Goal: Book appointment/travel/reservation

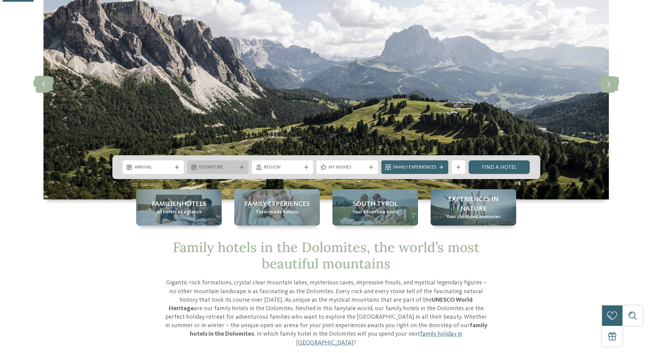
scroll to position [68, 0]
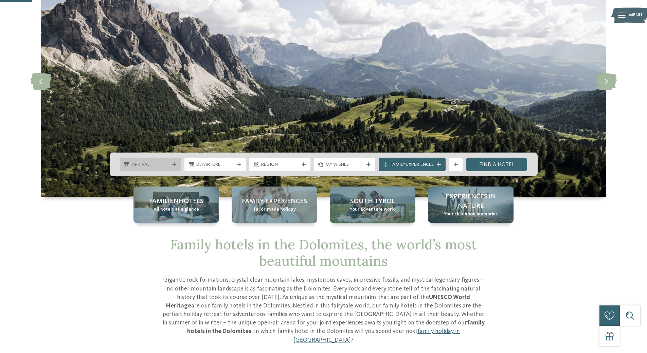
click at [166, 162] on span "Arrival" at bounding box center [151, 164] width 38 height 7
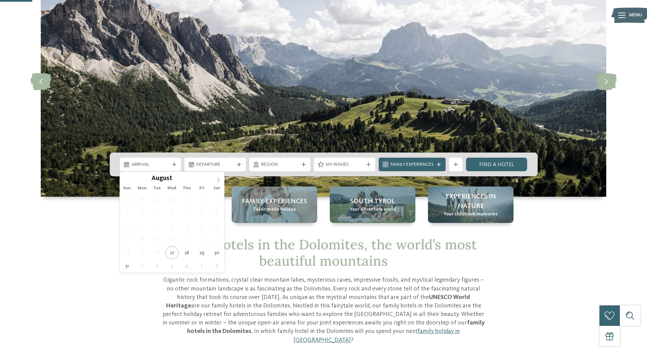
click at [216, 178] on icon at bounding box center [218, 179] width 5 height 5
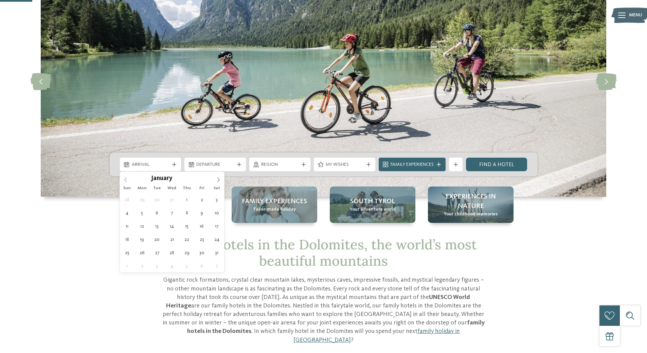
type input "****"
click at [127, 179] on icon at bounding box center [125, 179] width 5 height 5
type div "[DATE]"
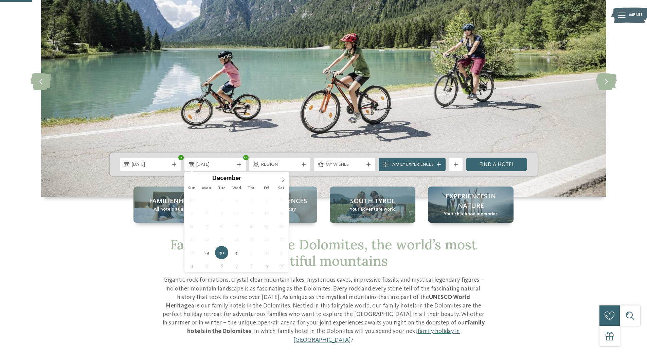
type input "****"
click at [282, 179] on icon at bounding box center [283, 179] width 5 height 5
type div "[DATE]"
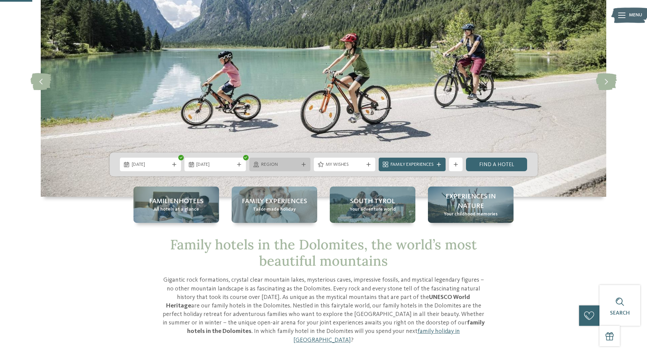
click at [280, 168] on div "Region" at bounding box center [279, 165] width 61 height 14
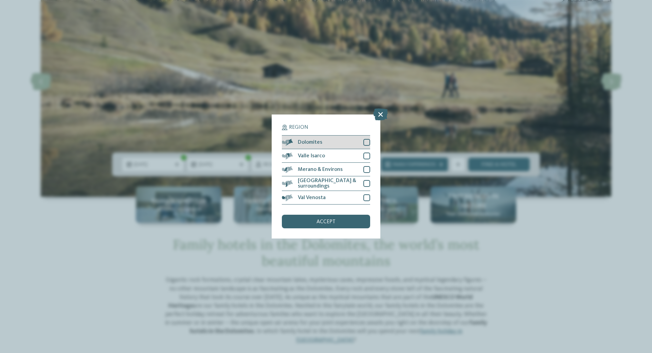
click at [367, 142] on div at bounding box center [366, 142] width 7 height 7
click at [368, 183] on div at bounding box center [366, 183] width 7 height 7
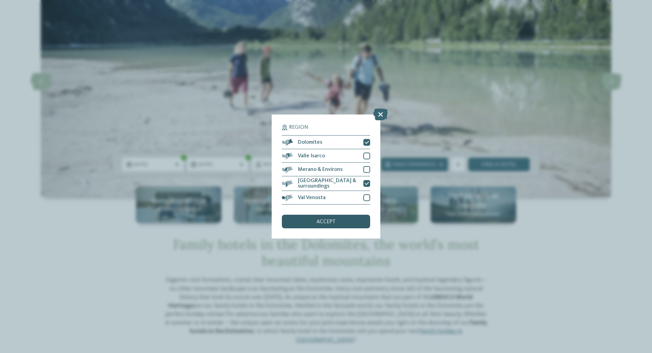
click at [332, 223] on span "accept" at bounding box center [325, 221] width 19 height 5
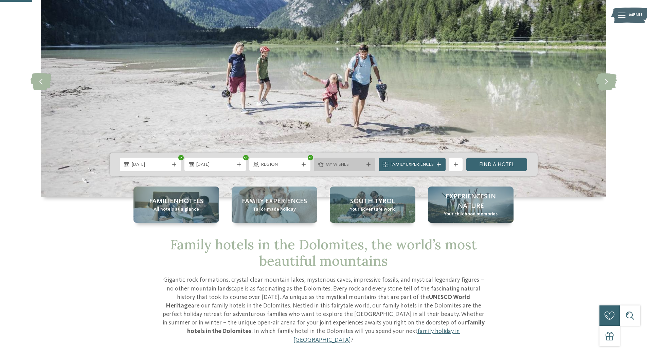
click at [365, 164] on div at bounding box center [368, 164] width 7 height 4
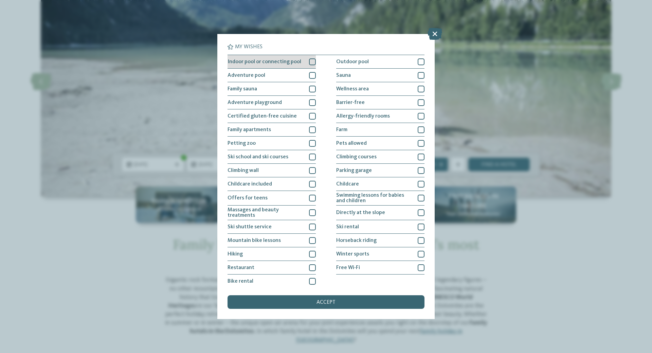
click at [310, 62] on div at bounding box center [312, 61] width 7 height 7
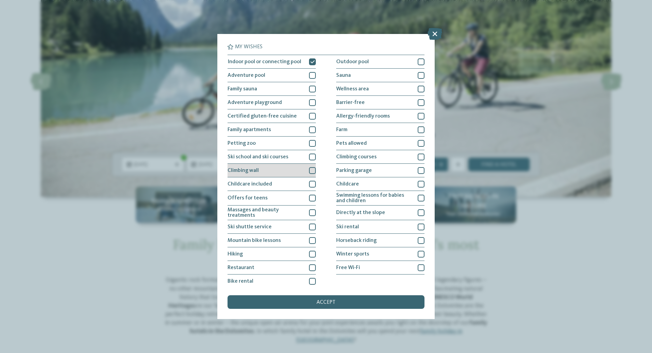
scroll to position [3, 0]
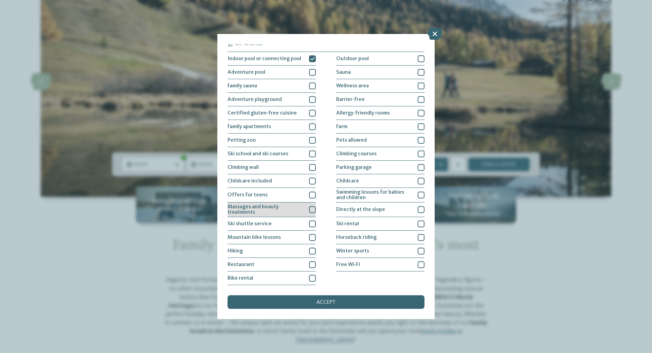
click at [310, 209] on div at bounding box center [312, 209] width 7 height 7
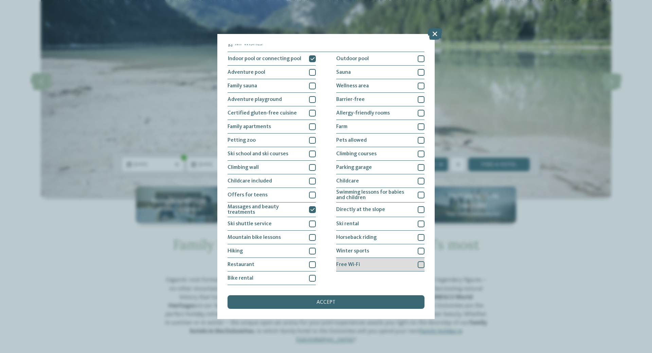
click at [357, 263] on span "Free Wi-Fi" at bounding box center [348, 264] width 24 height 5
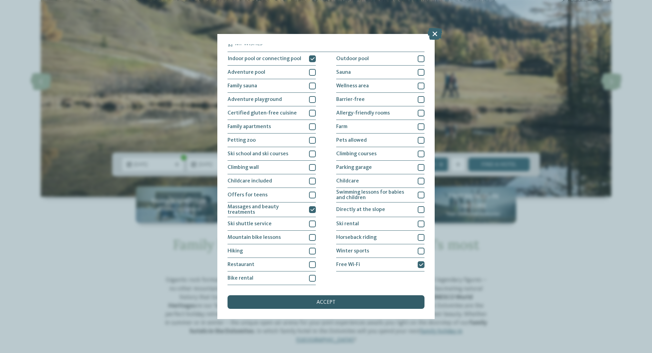
click at [321, 302] on span "accept" at bounding box center [325, 301] width 19 height 5
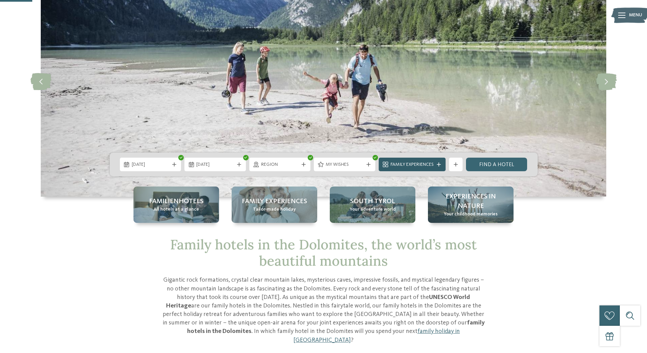
click at [430, 167] on span "Family Experiences" at bounding box center [411, 164] width 43 height 7
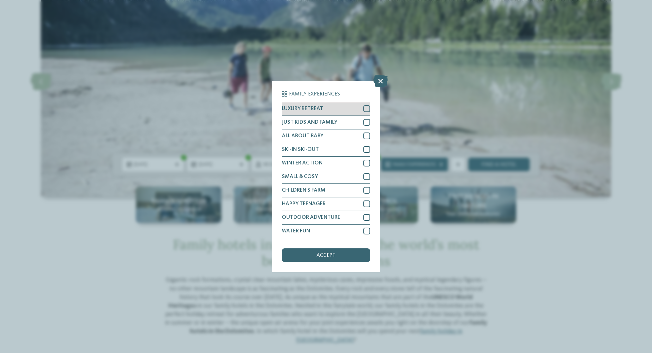
click at [309, 111] on span "LUXURY RETREAT" at bounding box center [302, 108] width 41 height 5
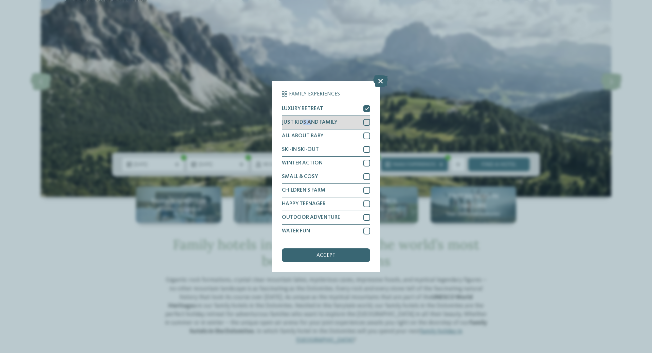
drag, startPoint x: 311, startPoint y: 121, endPoint x: 304, endPoint y: 121, distance: 7.5
click at [304, 121] on span "JUST KIDS AND FAMILY" at bounding box center [309, 122] width 55 height 5
click at [317, 146] on div "SKI-IN SKI-OUT" at bounding box center [326, 150] width 88 height 14
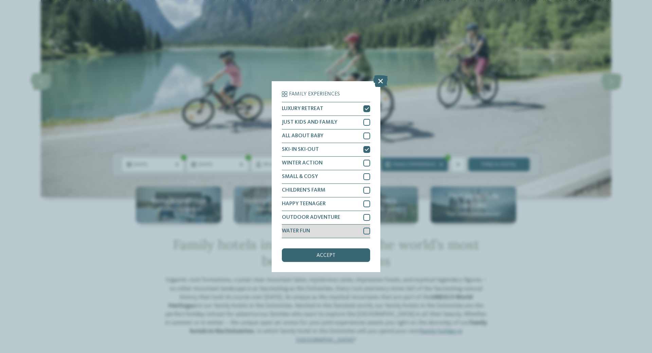
click at [342, 229] on div "WATER FUN" at bounding box center [326, 231] width 88 height 14
click at [338, 255] on div "accept" at bounding box center [326, 255] width 88 height 14
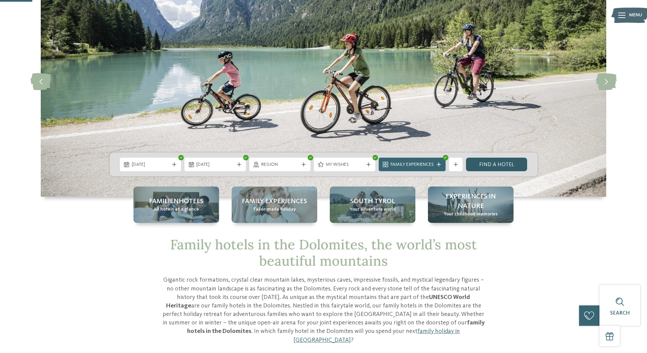
click at [499, 164] on link "Find a hotel" at bounding box center [496, 165] width 61 height 14
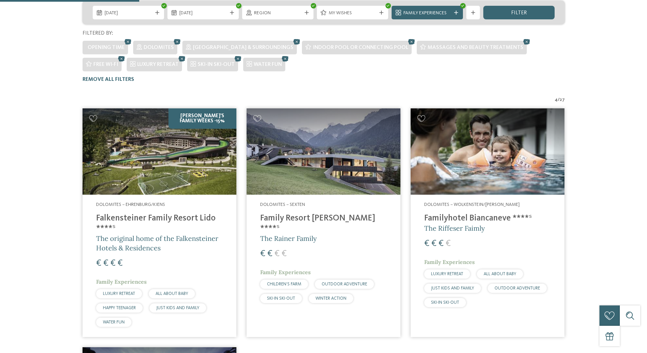
scroll to position [223, 0]
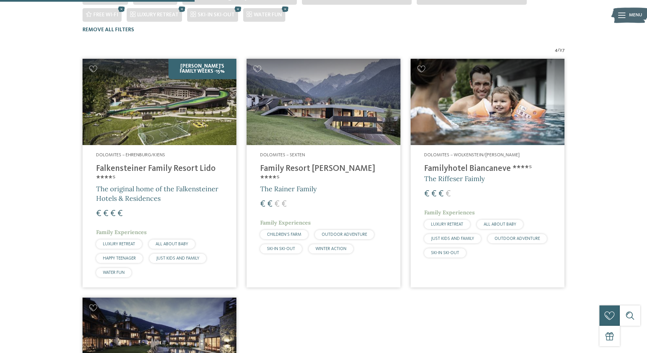
click at [613, 229] on div "Familienhotels [GEOGRAPHIC_DATA] – by families for families Specialised in natu…" at bounding box center [323, 172] width 647 height 697
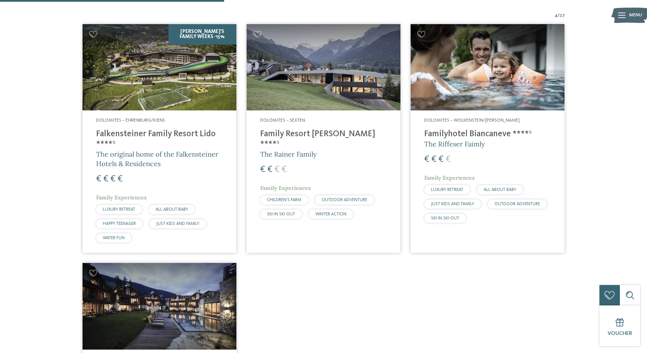
scroll to position [257, 0]
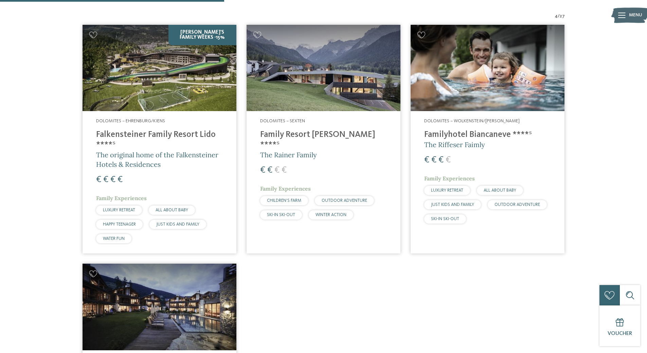
drag, startPoint x: 296, startPoint y: 118, endPoint x: 312, endPoint y: 122, distance: 16.4
click at [312, 130] on h4 "Family Resort [PERSON_NAME] ****ˢ" at bounding box center [323, 140] width 127 height 20
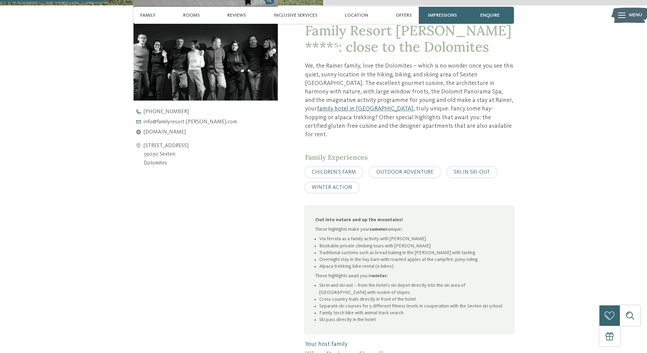
scroll to position [272, 0]
